Goal: Information Seeking & Learning: Learn about a topic

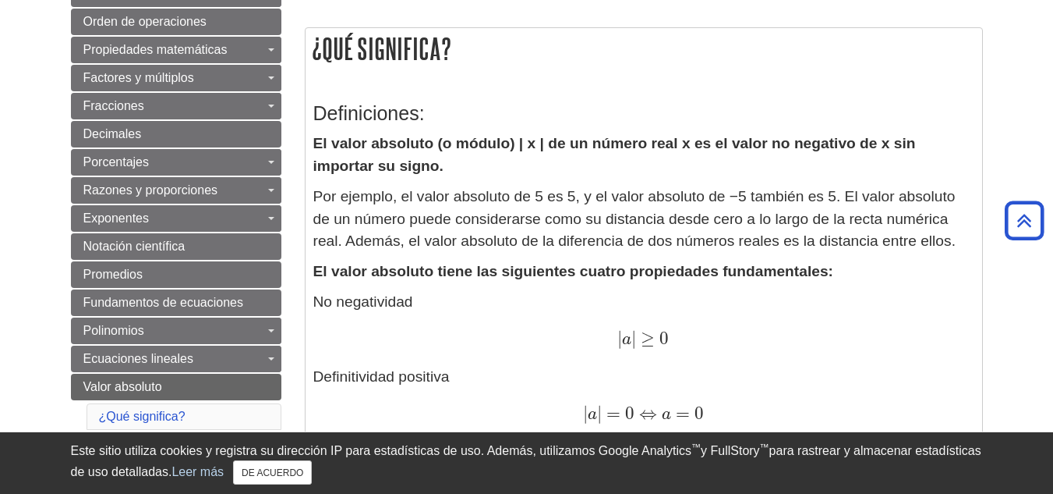
scroll to position [212, 0]
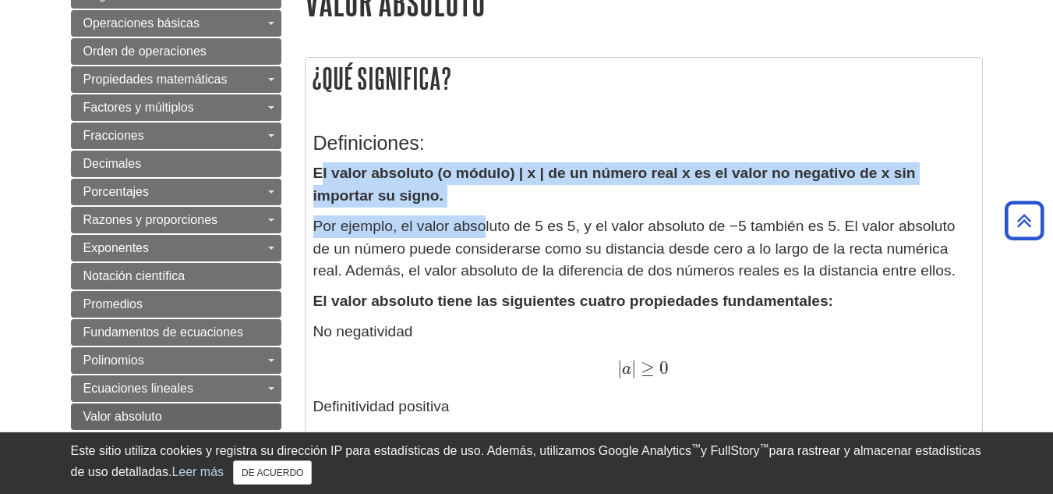
drag, startPoint x: 319, startPoint y: 170, endPoint x: 487, endPoint y: 209, distance: 172.9
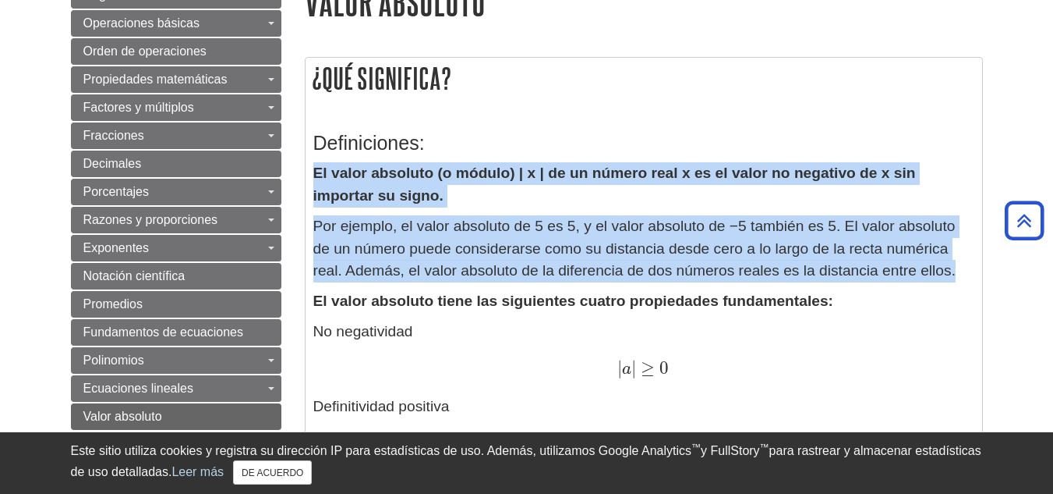
drag, startPoint x: 311, startPoint y: 168, endPoint x: 963, endPoint y: 273, distance: 660.2
copy div "El valor absoluto (o módulo) | x | de un número real x es el valor no negativo …"
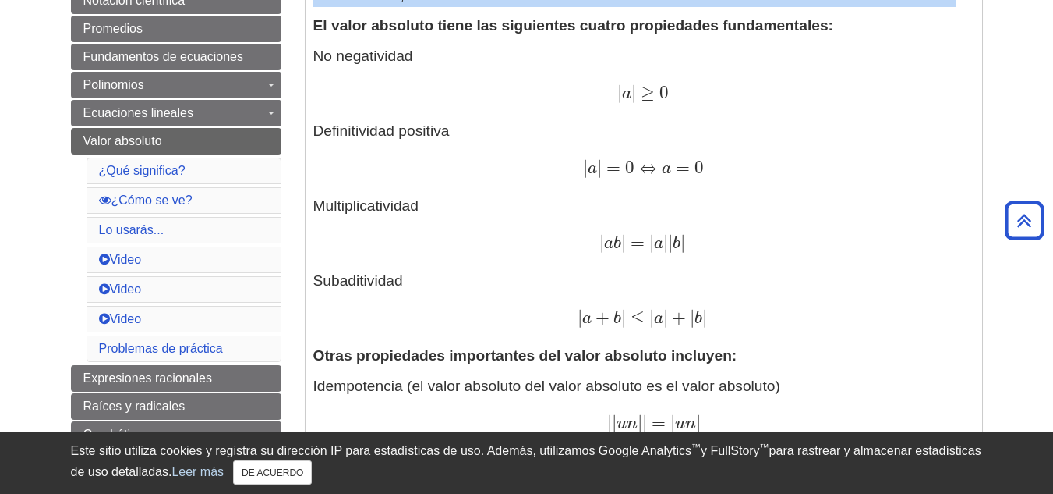
scroll to position [487, 0]
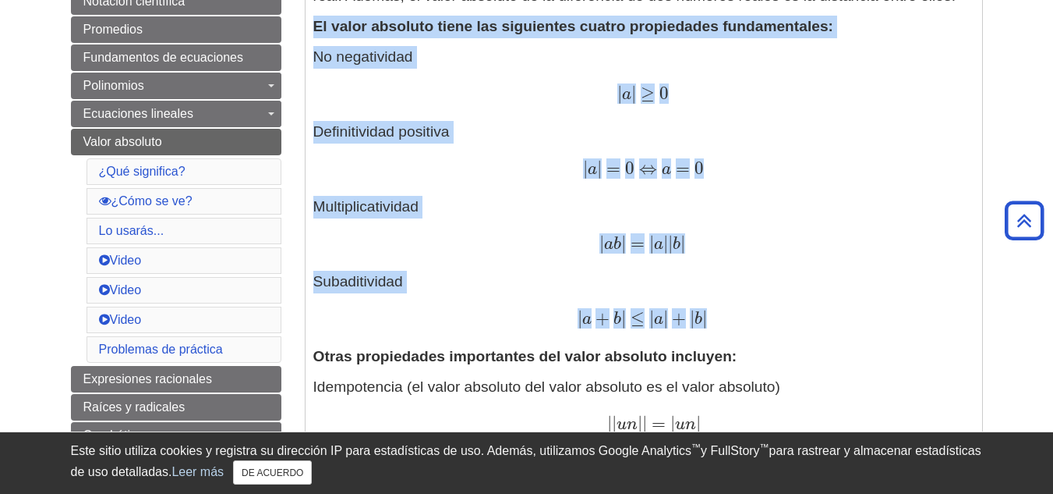
drag, startPoint x: 310, startPoint y: 21, endPoint x: 794, endPoint y: 322, distance: 569.4
click at [794, 322] on div "Definiciones: El valor absoluto (o módulo) | x | de un número real x es el valo…" at bounding box center [644, 472] width 677 height 1276
copy div "El valor absoluto tiene las siguientes cuatro propiedades fundamentales: No neg…"
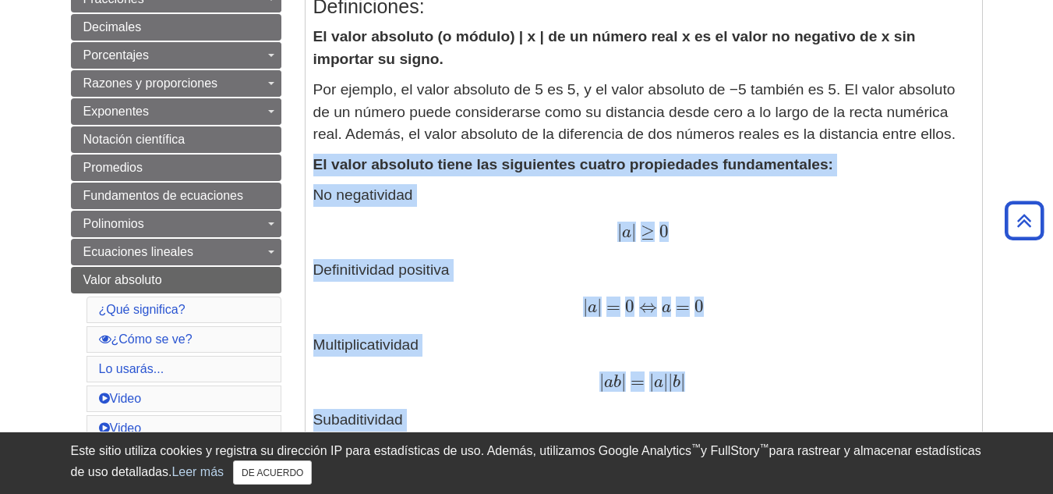
scroll to position [348, 0]
